Goal: Task Accomplishment & Management: Complete application form

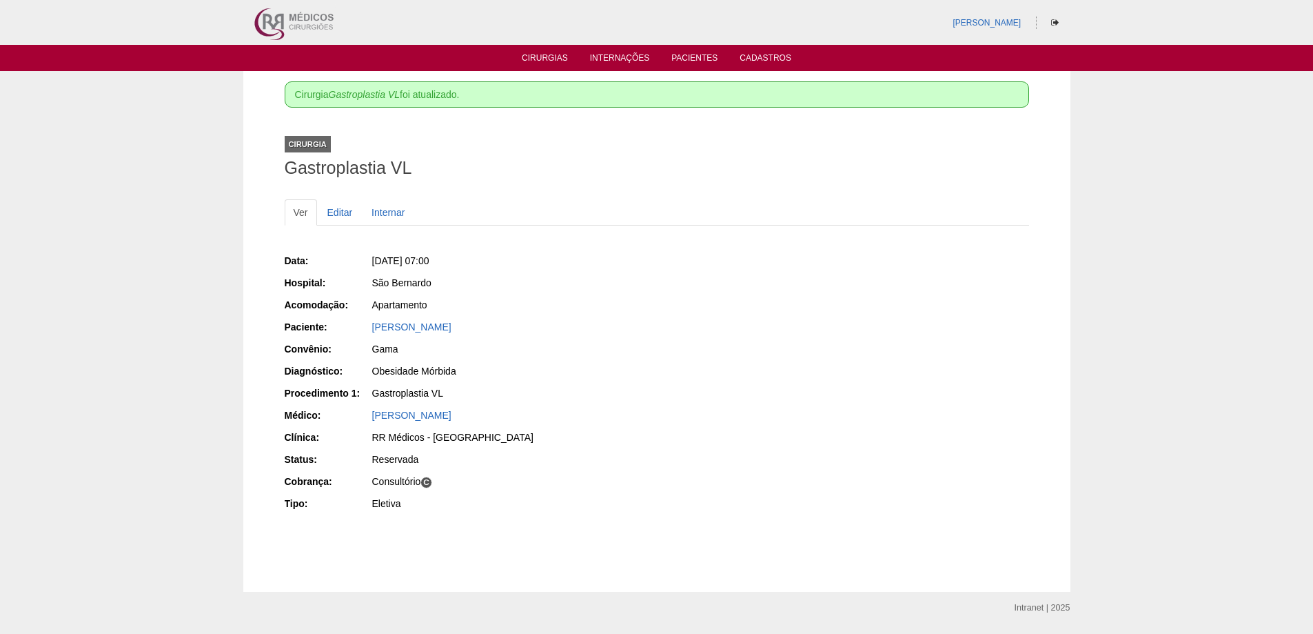
click at [546, 51] on ul "Cirurgias Internações Pacientes Cadastros" at bounding box center [656, 58] width 1313 height 26
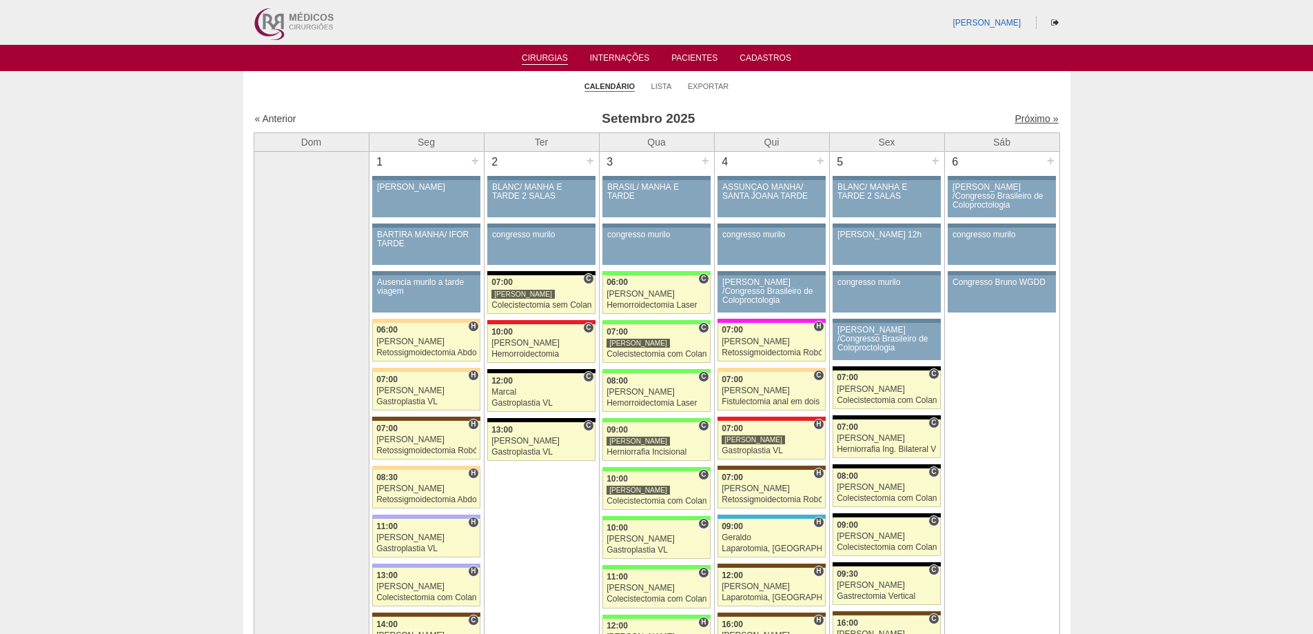
click at [1031, 119] on link "Próximo »" at bounding box center [1036, 118] width 43 height 11
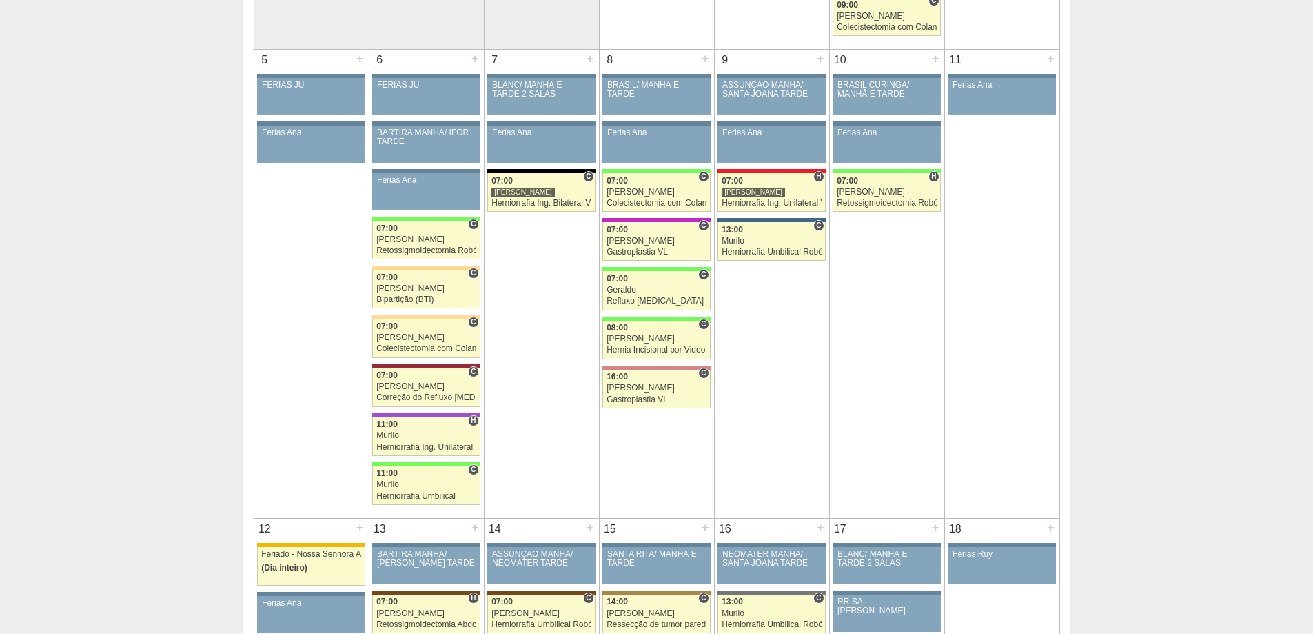
scroll to position [451, 0]
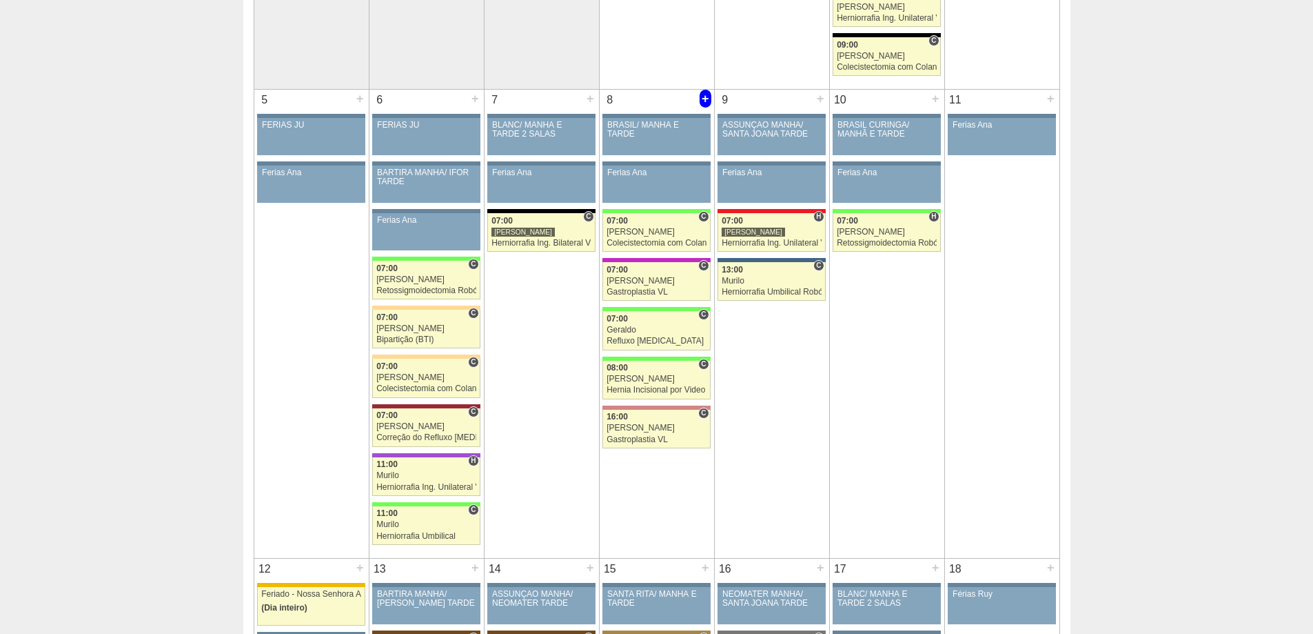
click at [707, 97] on div "+" at bounding box center [706, 99] width 12 height 18
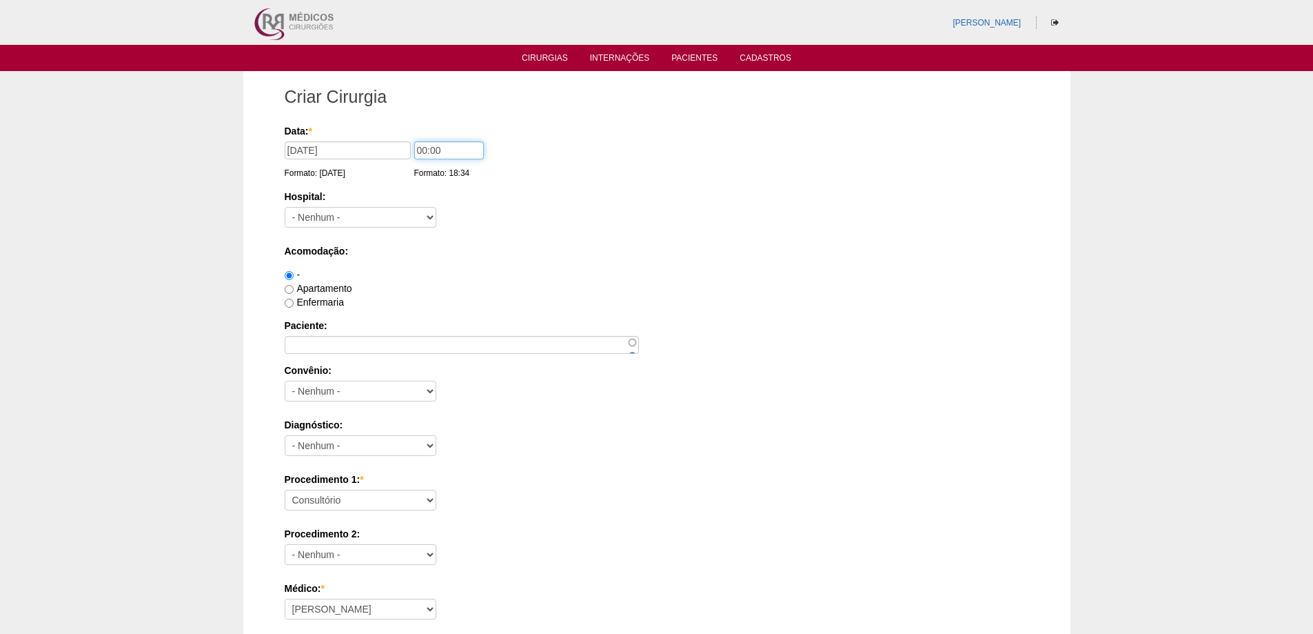
drag, startPoint x: 421, startPoint y: 148, endPoint x: 412, endPoint y: 149, distance: 9.0
click at [416, 147] on input "00:00" at bounding box center [449, 150] width 70 height 18
type input "10:00"
click at [387, 215] on select "- Nenhum - 9 de Julho Albert Einstein Alvorada América Assunção Bartira Benefic…" at bounding box center [361, 217] width 152 height 21
select select "8"
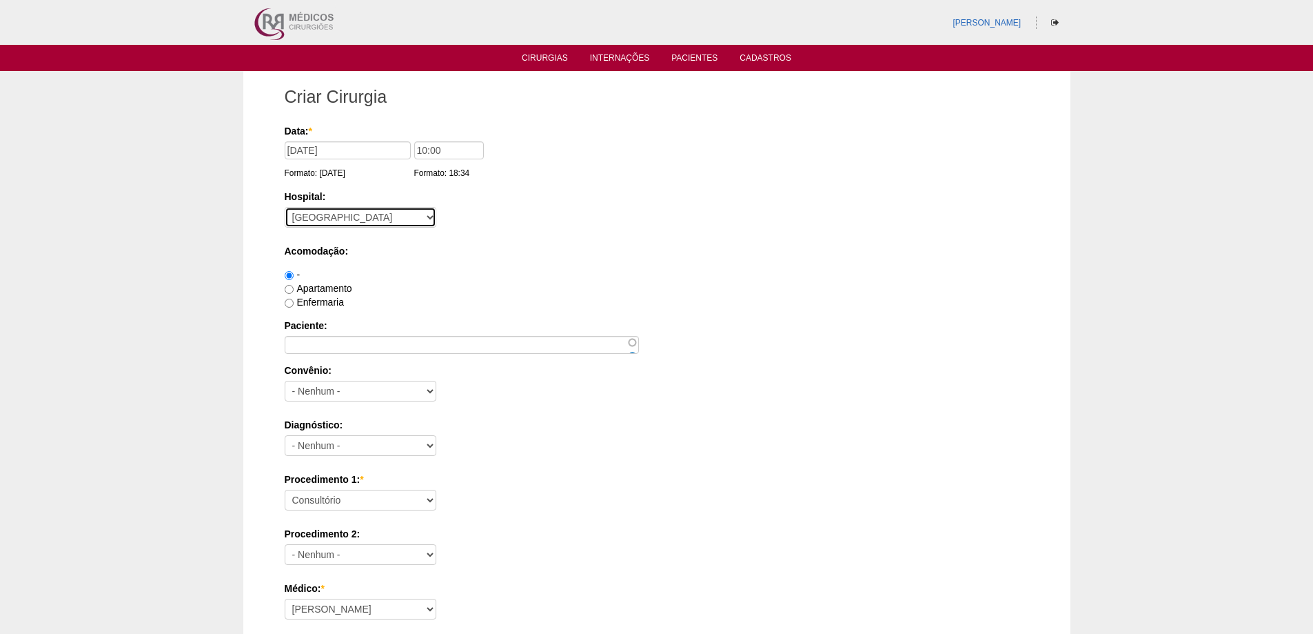
click at [285, 207] on select "- Nenhum - 9 de Julho Albert Einstein Alvorada América Assunção Bartira Benefic…" at bounding box center [361, 217] width 152 height 21
click at [331, 283] on label "Apartamento" at bounding box center [319, 288] width 68 height 11
click at [294, 285] on input "Apartamento" at bounding box center [289, 289] width 9 height 9
radio input "true"
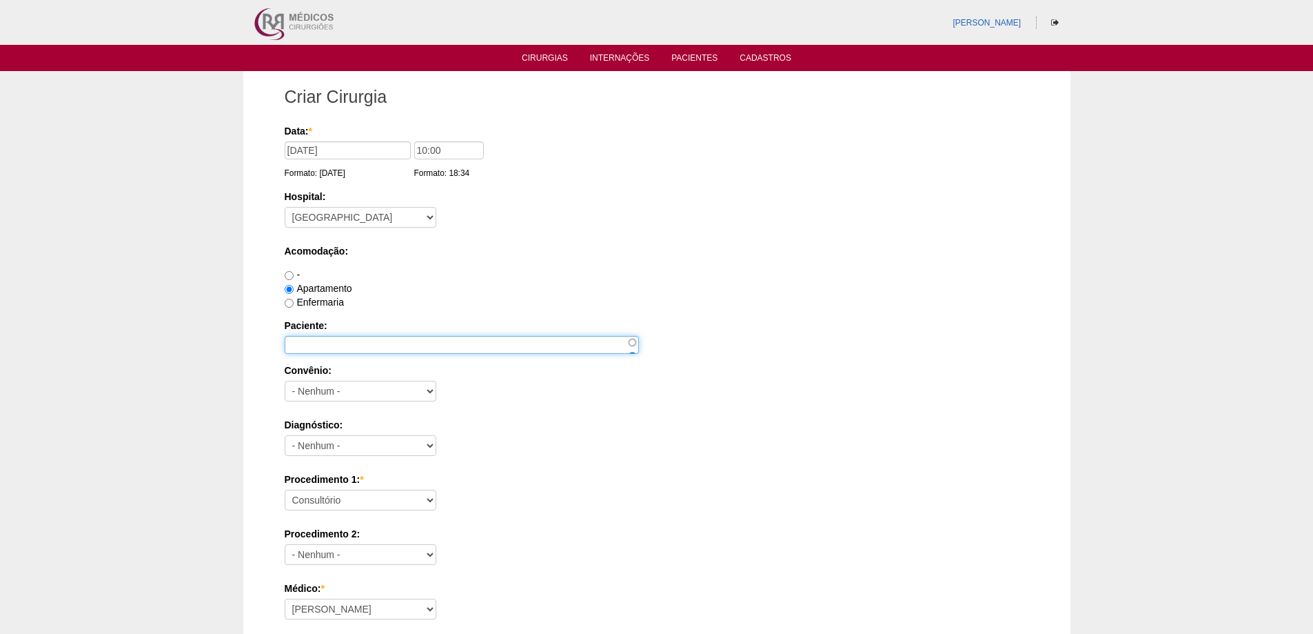
click at [332, 338] on input "Paciente:" at bounding box center [462, 345] width 354 height 18
click at [310, 339] on input "Paciente:" at bounding box center [462, 345] width 354 height 18
paste input "BRUNO DE SOUSA OLIVEIRA"
type input "BRUNO DE SOUSA OLIVEIRA"
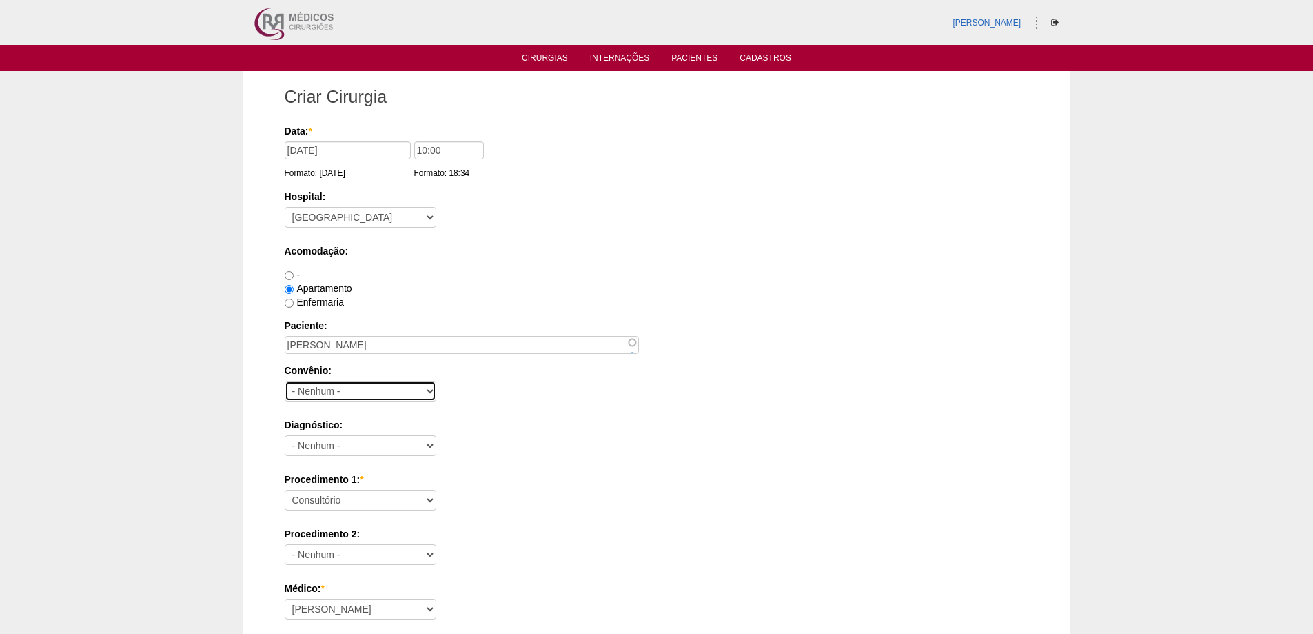
click at [332, 390] on select "- Nenhum - Abet Afresp Allianz Amil Blue Life Caasp Cabesp Caixa de Pensões Car…" at bounding box center [361, 391] width 152 height 21
click at [328, 387] on select "- Nenhum - Abet Afresp Allianz Amil Blue Life Caasp Cabesp Caixa de Pensões Car…" at bounding box center [361, 391] width 152 height 21
select select "26"
click at [285, 381] on select "- Nenhum - Abet Afresp Allianz Amil Blue Life Caasp Cabesp Caixa de Pensões Car…" at bounding box center [361, 391] width 152 height 21
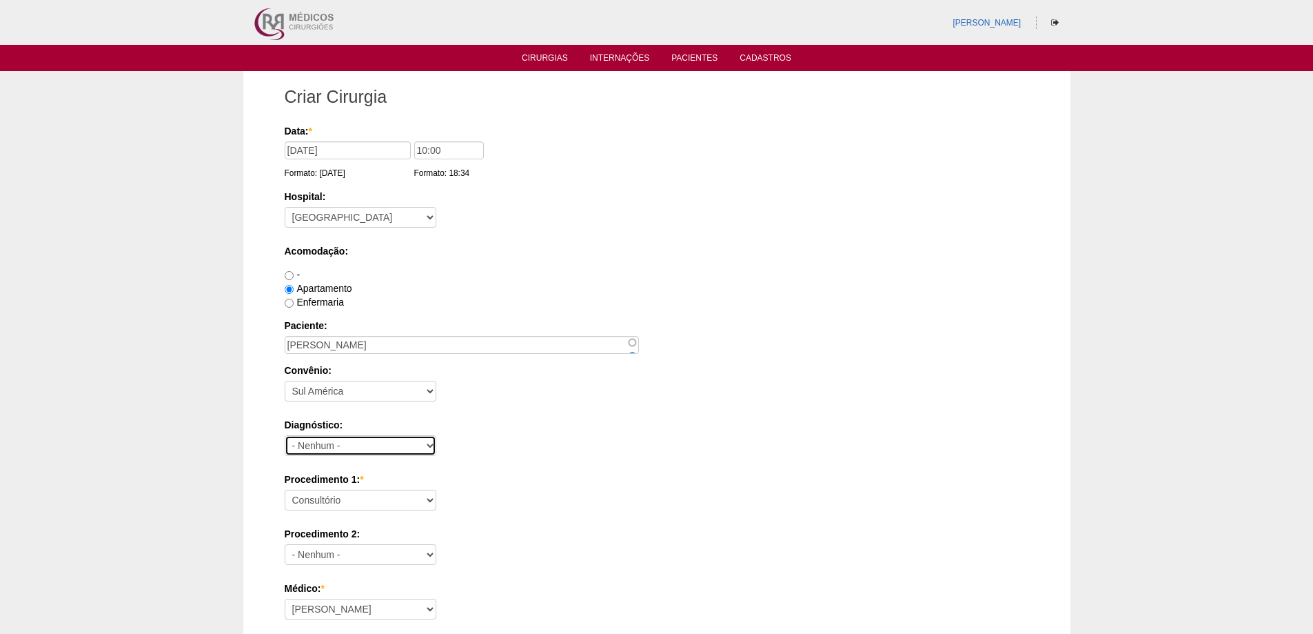
click at [383, 443] on select "- Nenhum - Abdome Agudo Abscesso Hepático Abscesso Perianal Abscesso Peritoneal…" at bounding box center [361, 445] width 152 height 21
select select "3741"
click at [285, 435] on select "- Nenhum - Abdome Agudo Abscesso Hepático Abscesso Perianal Abscesso Peritoneal…" at bounding box center [361, 445] width 152 height 21
click at [400, 496] on select "Consultório Abscesso Hepático - Drenagem Abscesso perianal Amputação Abdômino P…" at bounding box center [361, 500] width 152 height 21
select select "3740"
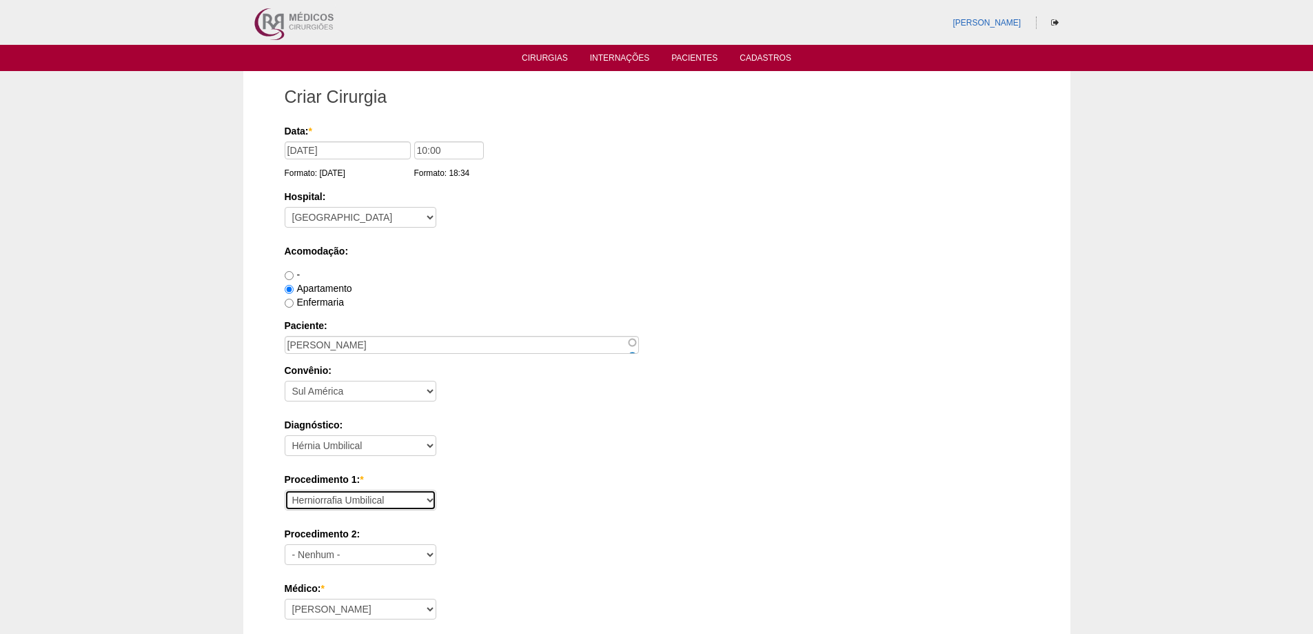
click at [285, 490] on select "Consultório Abscesso Hepático - Drenagem Abscesso perianal Amputação Abdômino P…" at bounding box center [361, 500] width 152 height 21
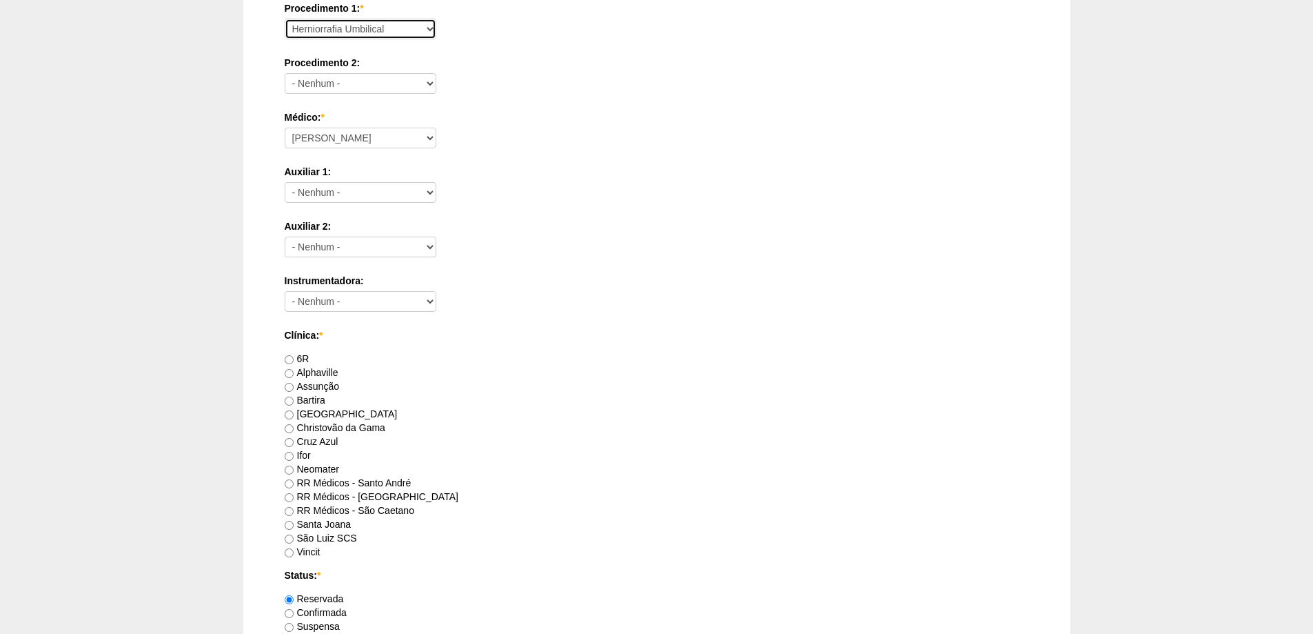
scroll to position [483, 0]
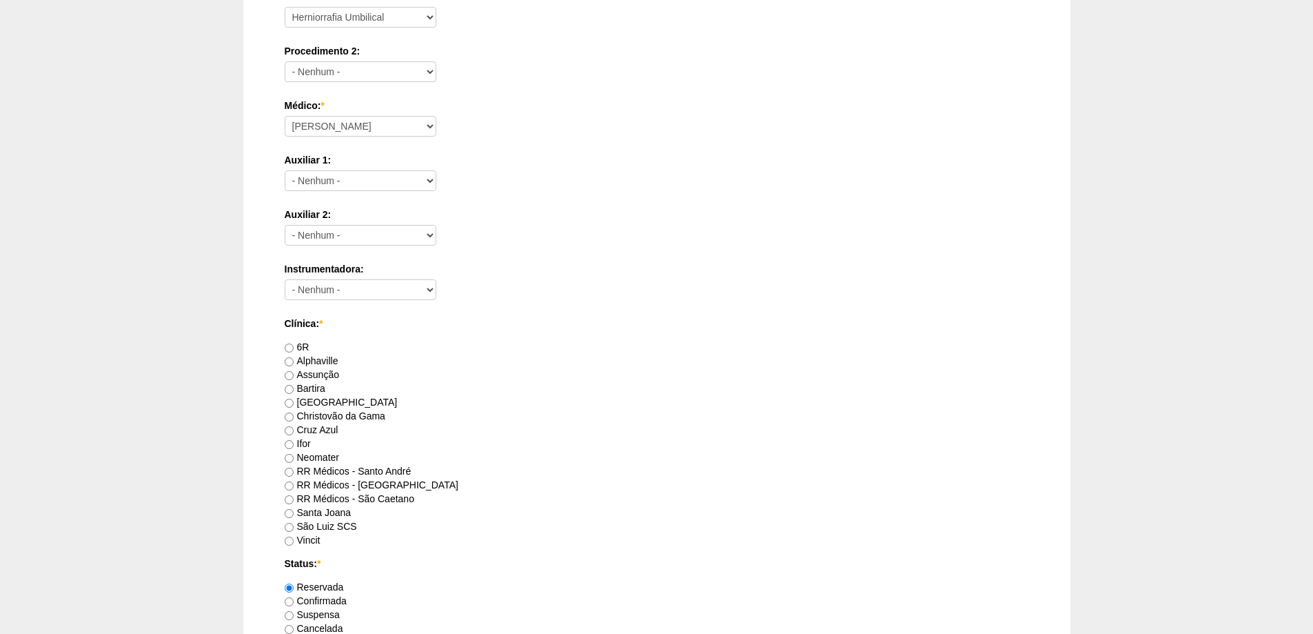
click at [359, 484] on label "RR Médicos - [GEOGRAPHIC_DATA]" at bounding box center [372, 484] width 174 height 11
click at [294, 484] on input "RR Médicos - [GEOGRAPHIC_DATA]" at bounding box center [289, 485] width 9 height 9
radio input "true"
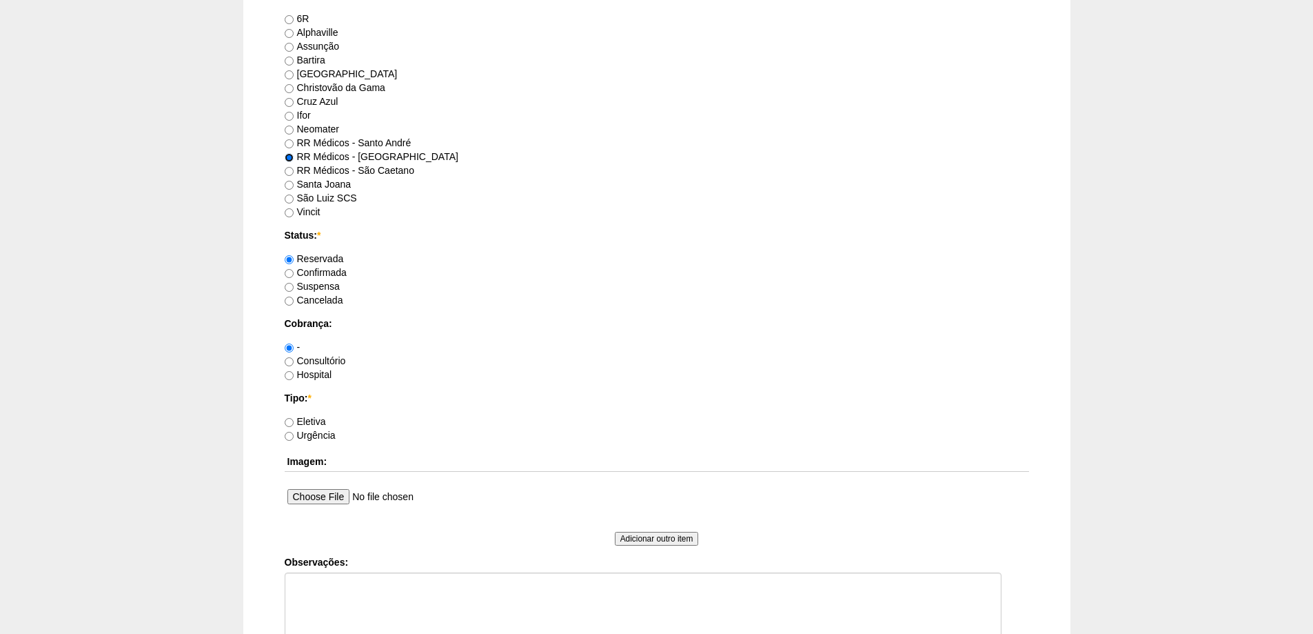
scroll to position [827, 0]
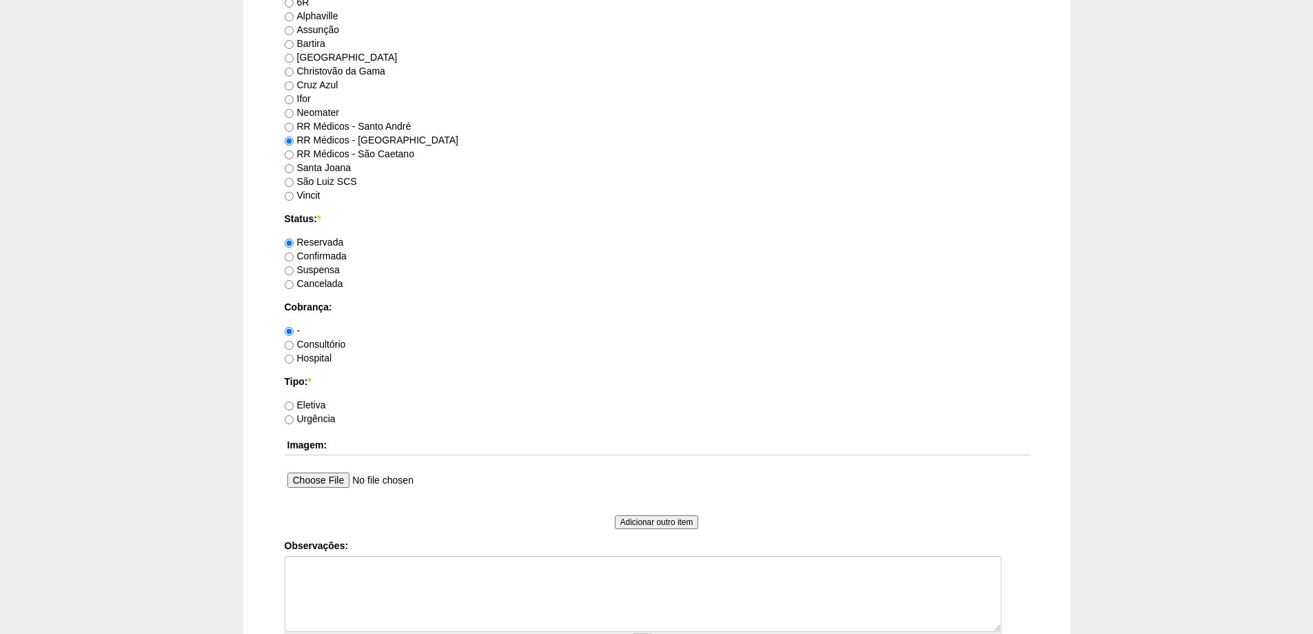
click at [319, 401] on label "Eletiva" at bounding box center [305, 404] width 41 height 11
click at [294, 401] on input "Eletiva" at bounding box center [289, 405] width 9 height 9
radio input "true"
click at [330, 339] on label "Consultório" at bounding box center [315, 344] width 61 height 11
click at [294, 341] on input "Consultório" at bounding box center [289, 345] width 9 height 9
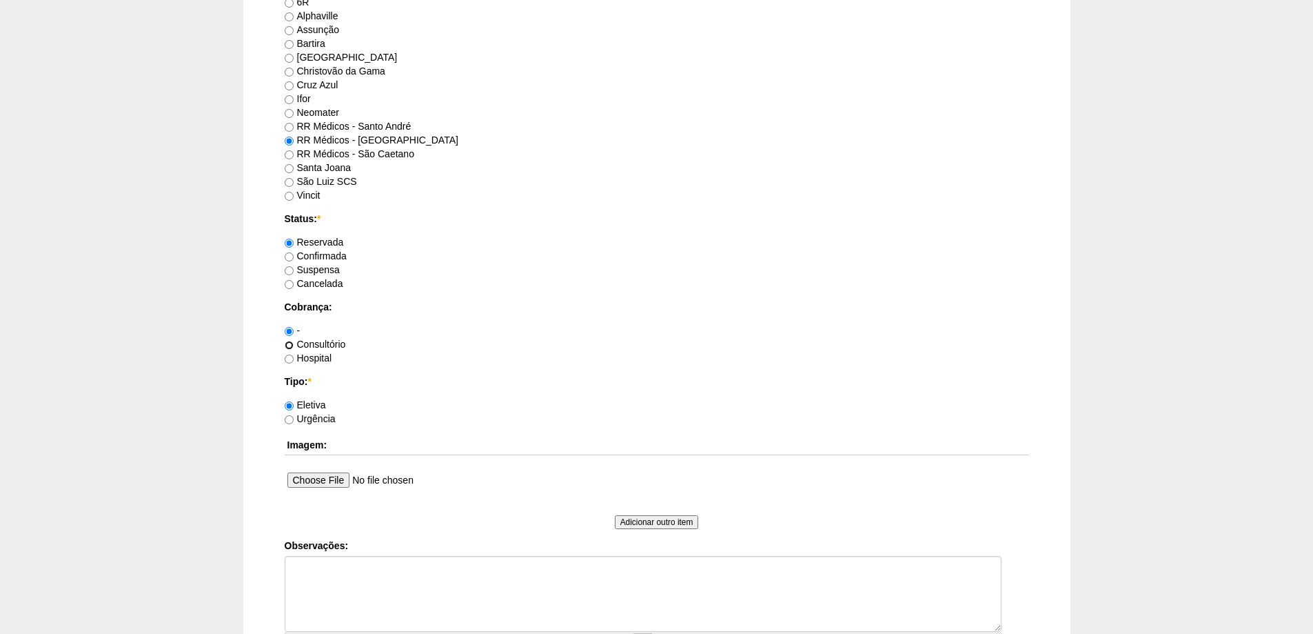
radio input "true"
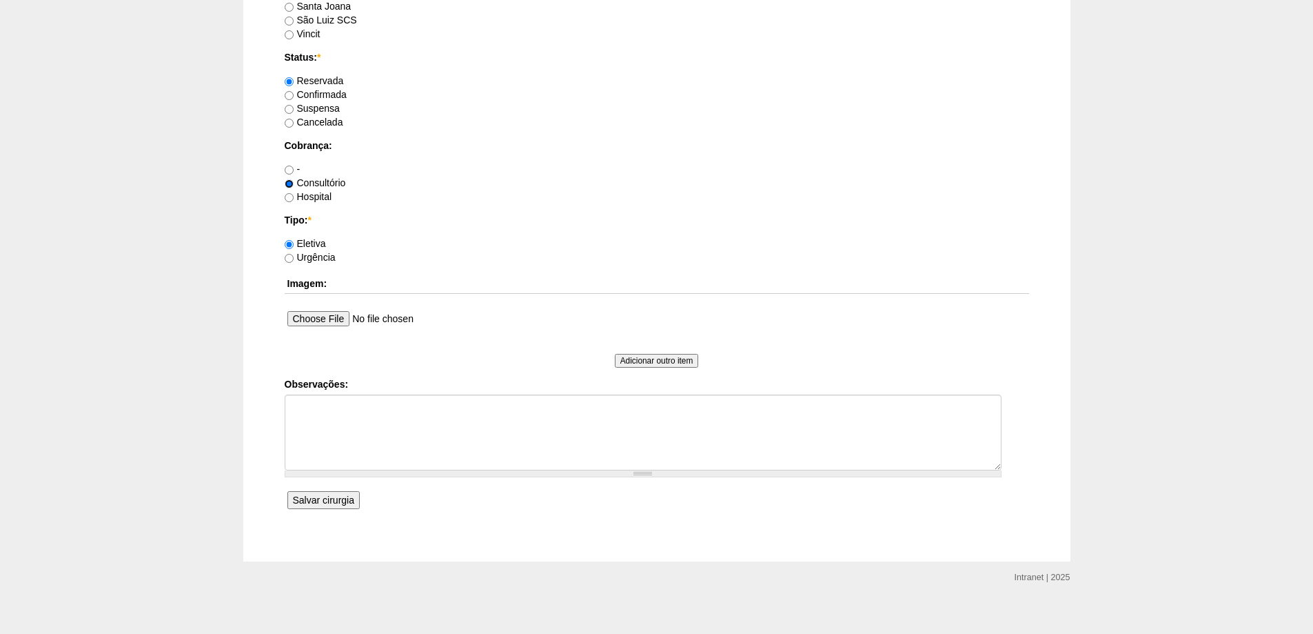
scroll to position [1000, 0]
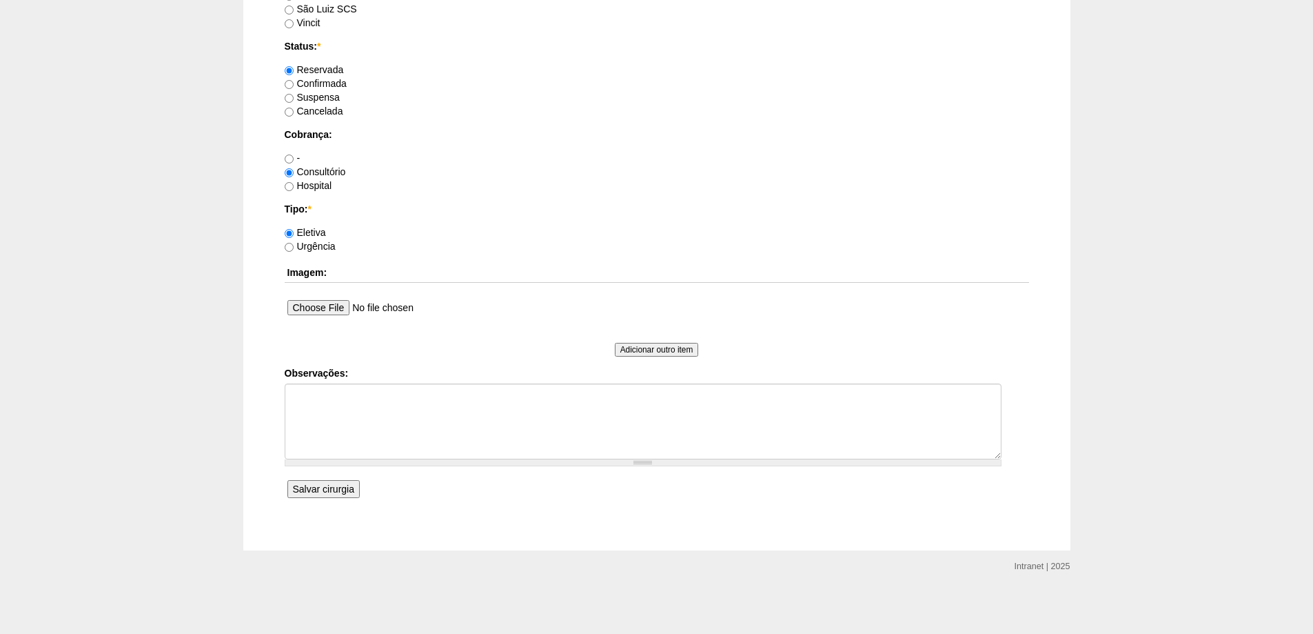
click at [327, 490] on input "Salvar cirurgia" at bounding box center [324, 489] width 72 height 18
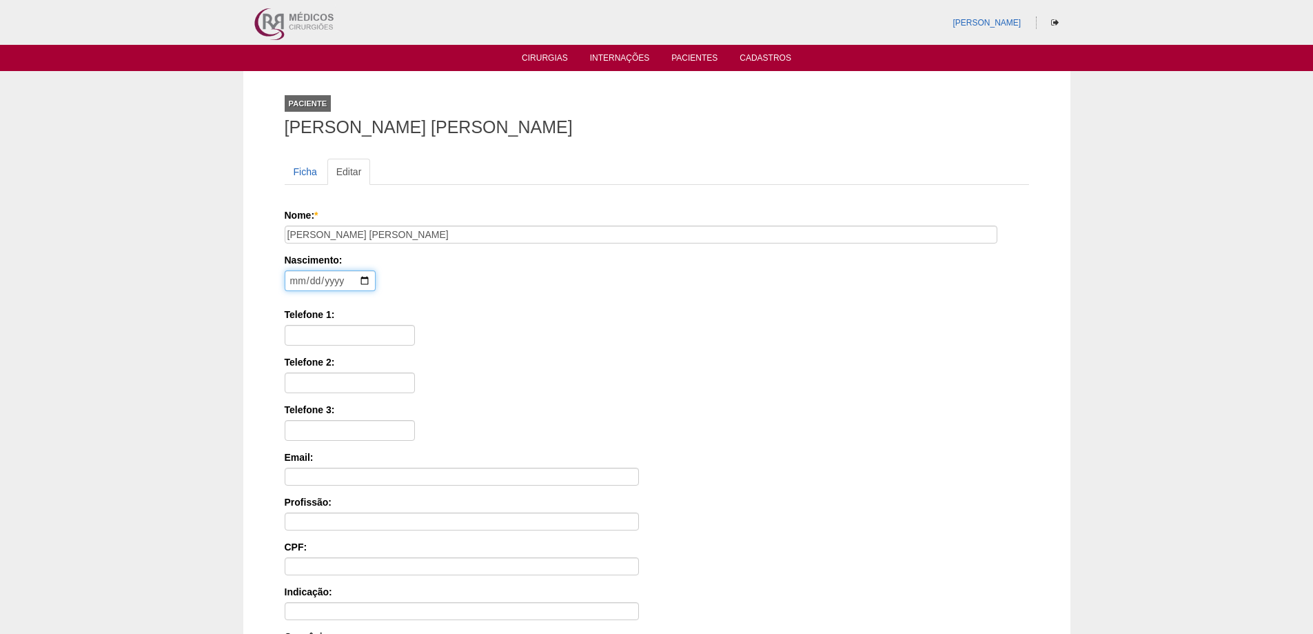
click at [293, 277] on input "date" at bounding box center [330, 280] width 91 height 21
type input "[DATE]"
click at [319, 335] on input "Telefone 1:" at bounding box center [350, 335] width 130 height 21
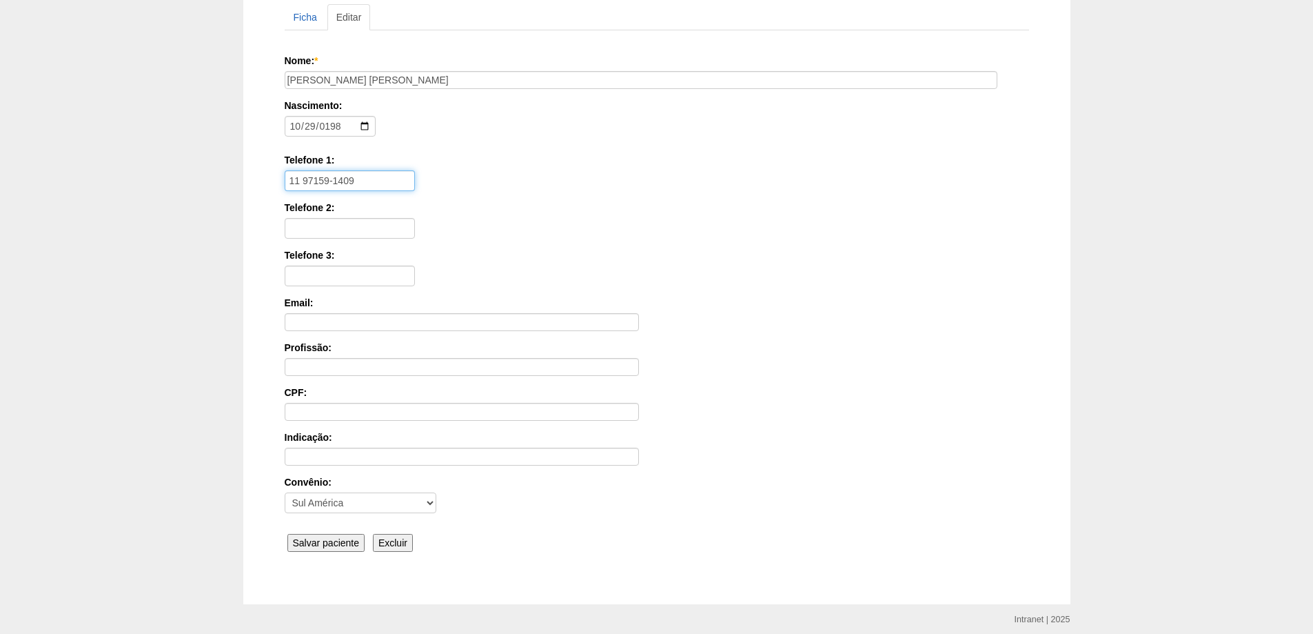
scroll to position [207, 0]
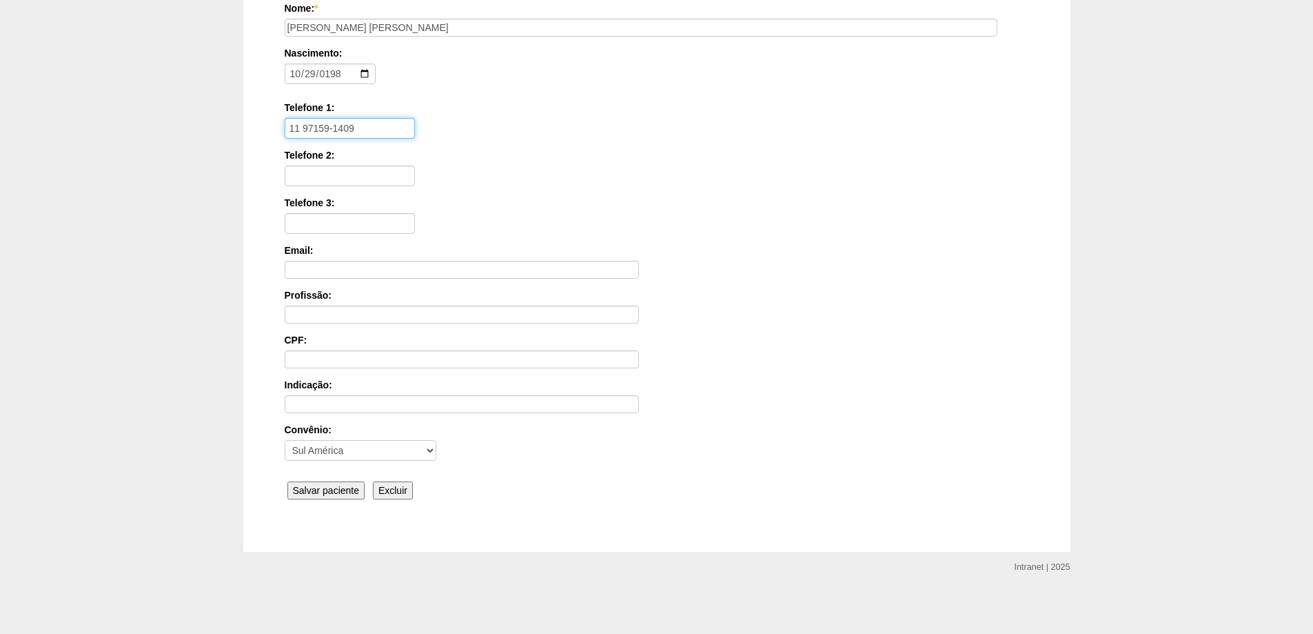
type input "11 97159-1409"
click at [303, 490] on input "Salvar paciente" at bounding box center [327, 490] width 78 height 18
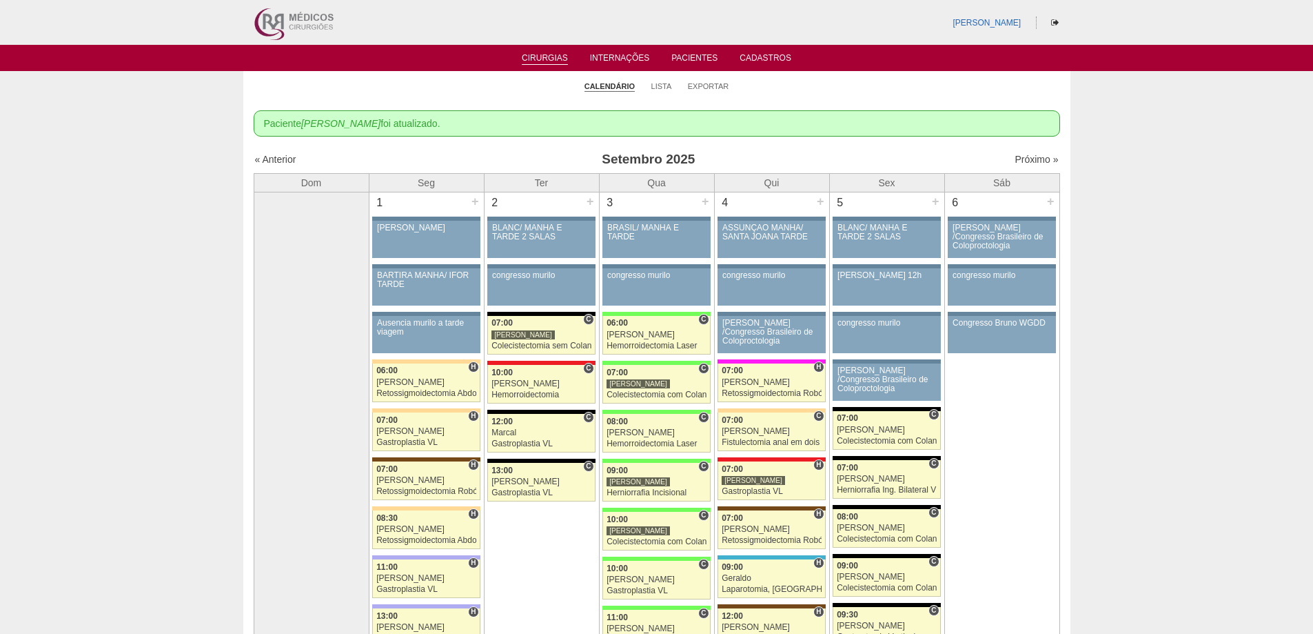
click at [1021, 153] on div "Próximo »" at bounding box center [962, 159] width 193 height 14
click at [1020, 157] on link "Próximo »" at bounding box center [1036, 159] width 43 height 11
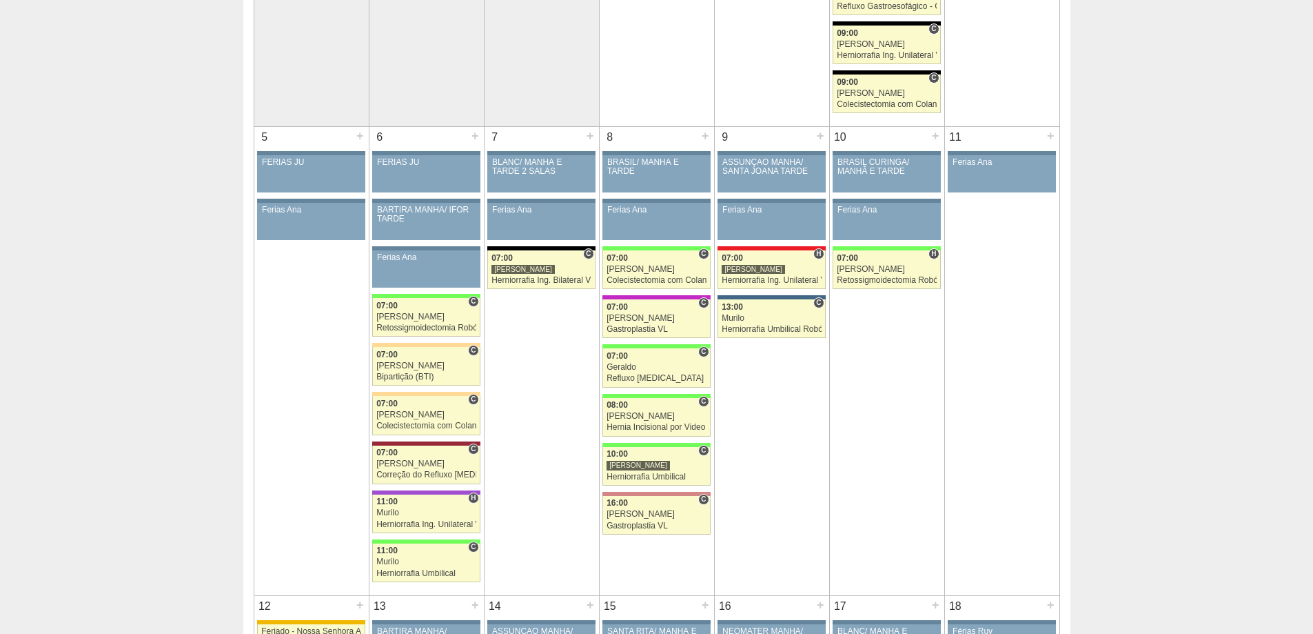
scroll to position [276, 0]
